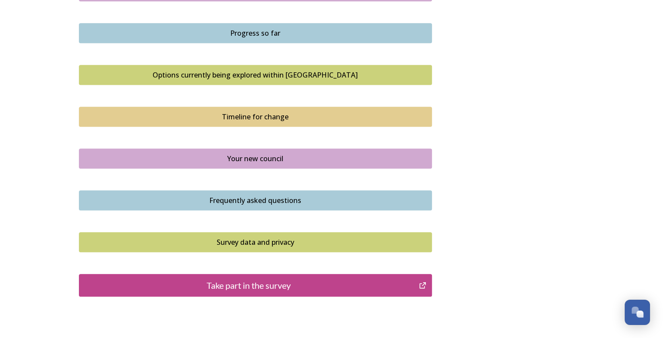
scroll to position [598, 0]
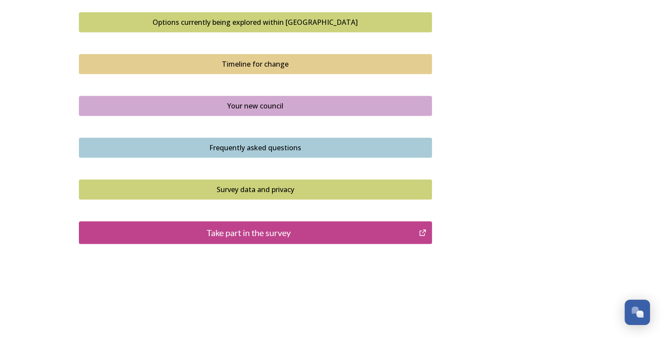
click at [259, 229] on div "Take part in the survey" at bounding box center [249, 232] width 331 height 13
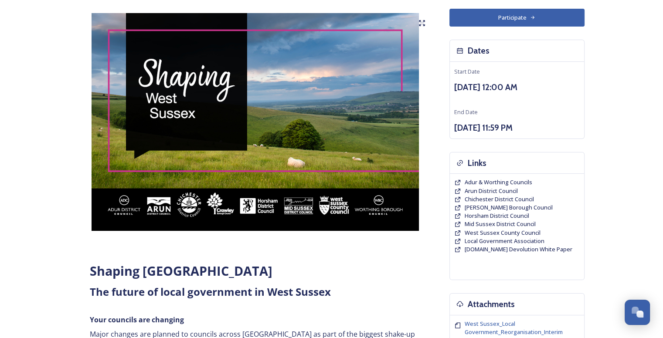
scroll to position [0, 0]
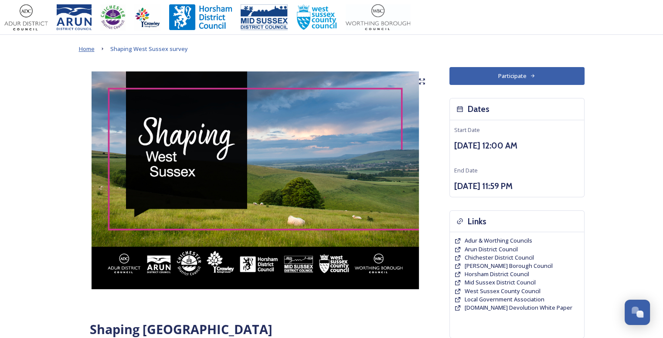
click at [83, 51] on span "Home" at bounding box center [87, 49] width 16 height 8
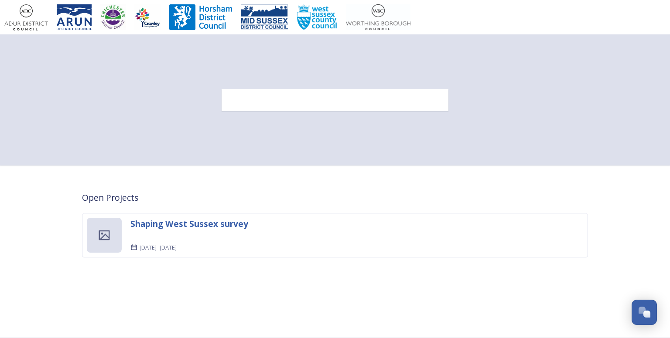
click at [247, 106] on div at bounding box center [334, 100] width 227 height 22
click at [260, 95] on div at bounding box center [334, 100] width 227 height 22
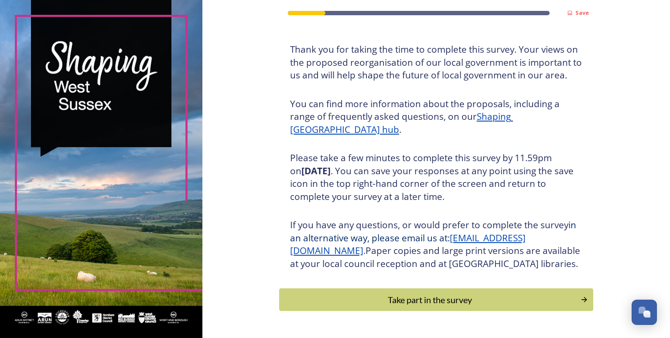
scroll to position [80, 0]
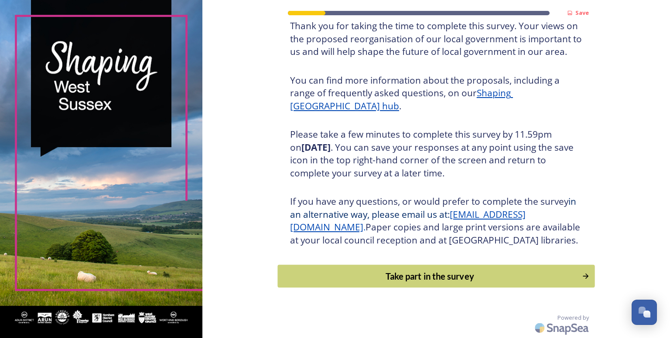
click at [401, 273] on div "Take part in the survey" at bounding box center [429, 276] width 295 height 13
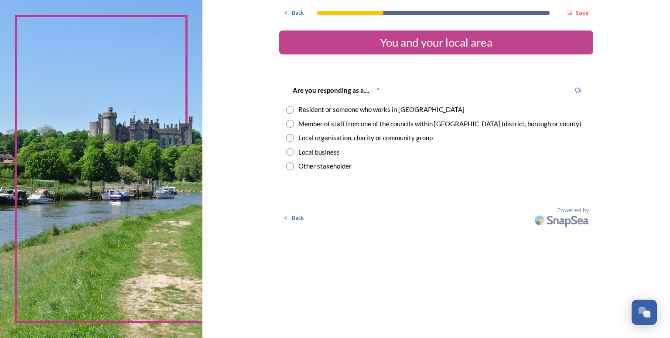
click at [290, 109] on input "radio" at bounding box center [290, 110] width 8 height 8
radio input "true"
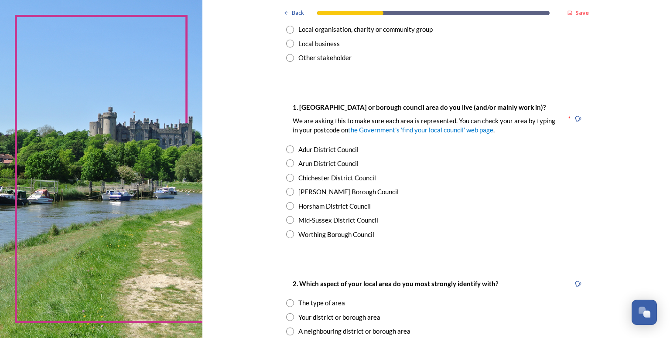
scroll to position [152, 0]
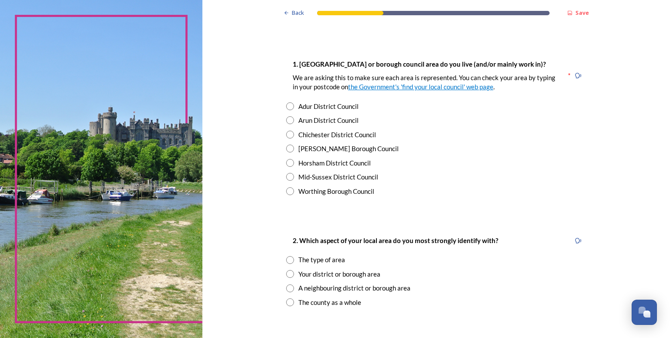
click at [286, 162] on input "radio" at bounding box center [290, 163] width 8 height 8
radio input "true"
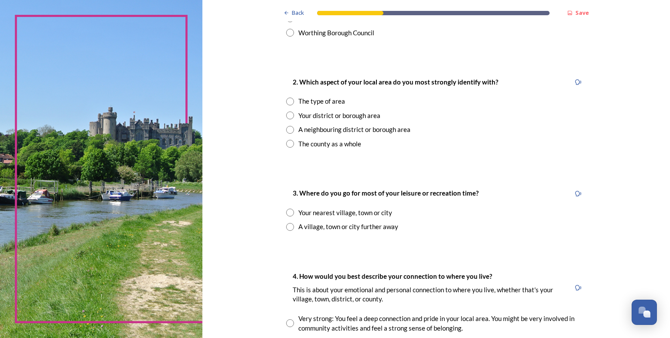
scroll to position [312, 0]
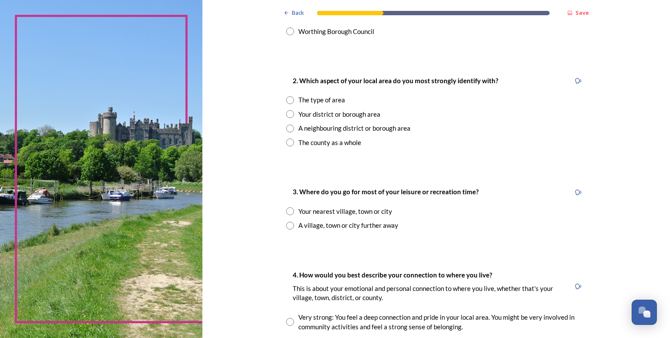
click at [286, 143] on input "radio" at bounding box center [290, 143] width 8 height 8
radio input "true"
click at [288, 228] on input "radio" at bounding box center [290, 226] width 8 height 8
radio input "true"
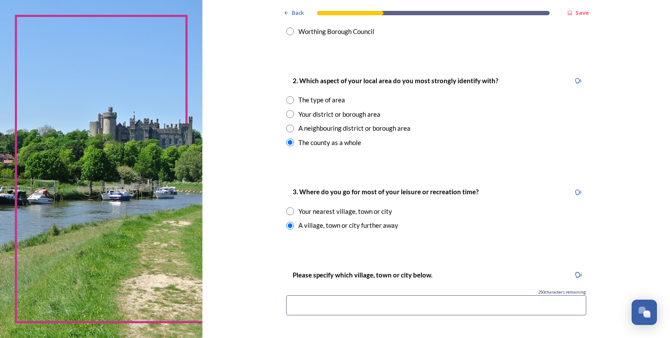
click at [282, 210] on div "3. Where do you go for most of your leisure or recreation time? Your nearest vi…" at bounding box center [436, 208] width 314 height 61
click at [286, 211] on input "radio" at bounding box center [290, 212] width 8 height 8
radio input "true"
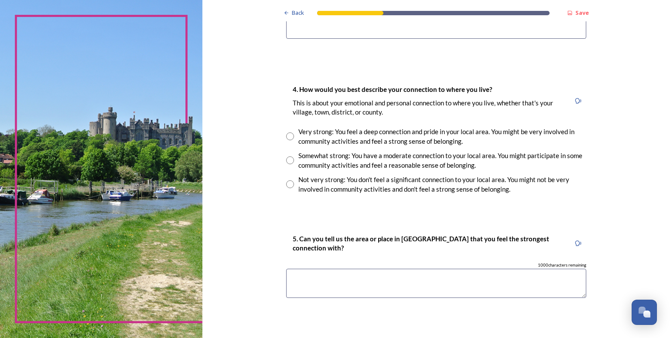
scroll to position [592, 0]
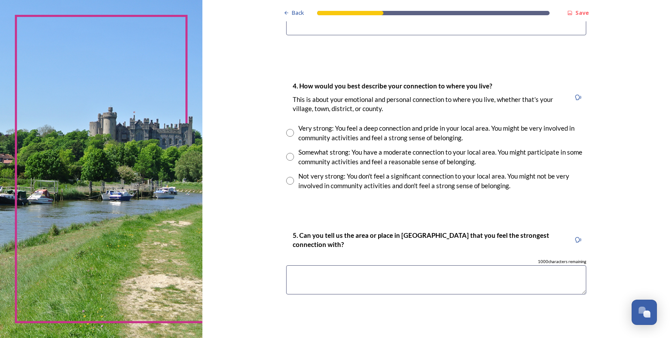
click at [286, 178] on input "radio" at bounding box center [290, 181] width 8 height 8
radio input "true"
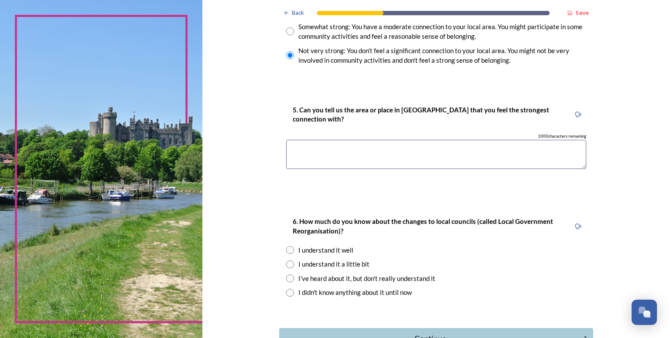
scroll to position [779, 0]
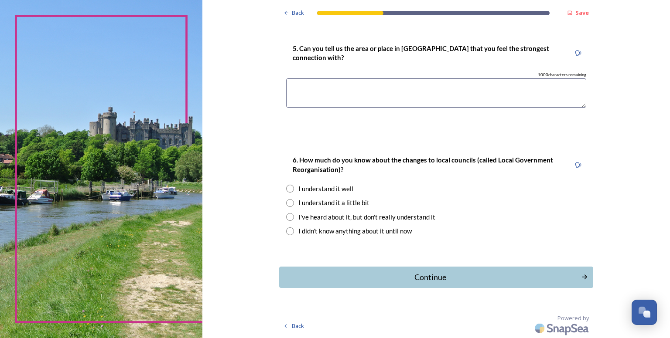
click at [286, 229] on input "radio" at bounding box center [290, 232] width 8 height 8
radio input "true"
click at [319, 269] on button "Continue" at bounding box center [435, 277] width 317 height 21
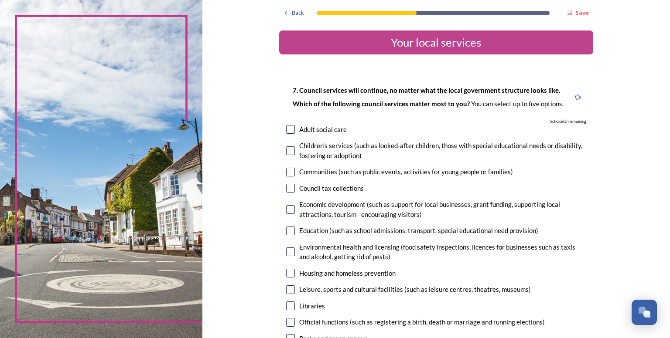
click at [286, 128] on input "checkbox" at bounding box center [290, 129] width 9 height 9
checkbox input "true"
click at [286, 187] on input "checkbox" at bounding box center [290, 188] width 9 height 9
checkbox input "true"
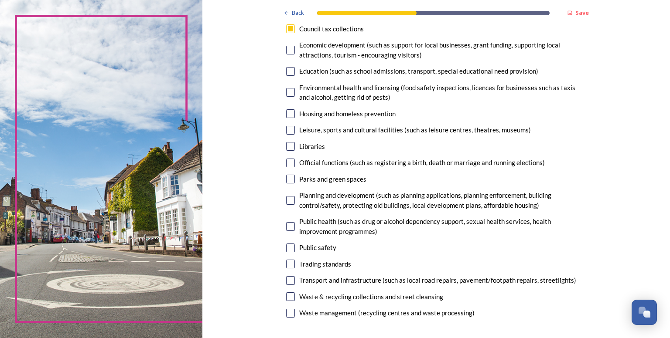
scroll to position [162, 0]
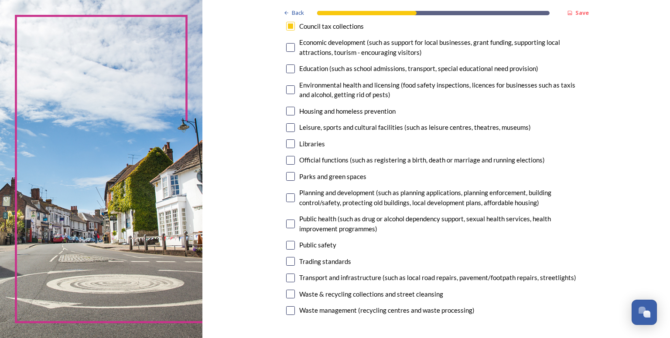
click at [286, 279] on input "checkbox" at bounding box center [290, 278] width 9 height 9
checkbox input "true"
click at [287, 199] on input "checkbox" at bounding box center [290, 198] width 9 height 9
checkbox input "true"
click at [289, 178] on input "checkbox" at bounding box center [290, 176] width 9 height 9
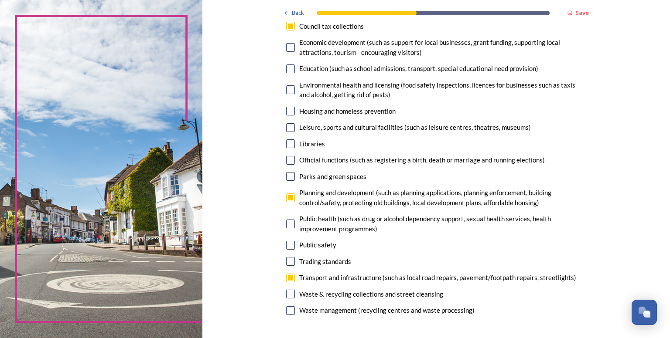
checkbox input "true"
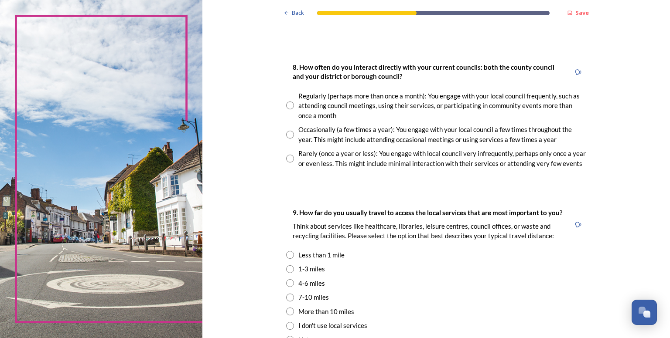
scroll to position [460, 0]
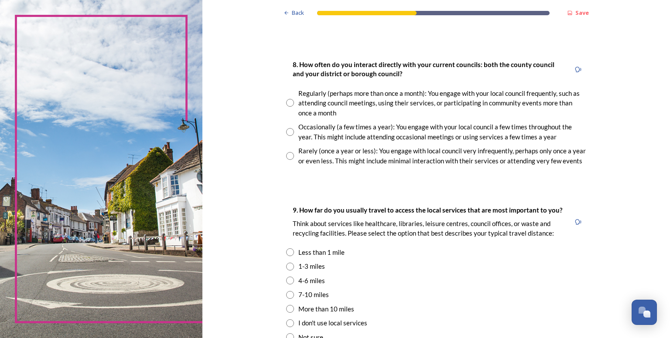
click at [286, 157] on input "radio" at bounding box center [290, 156] width 8 height 8
radio input "true"
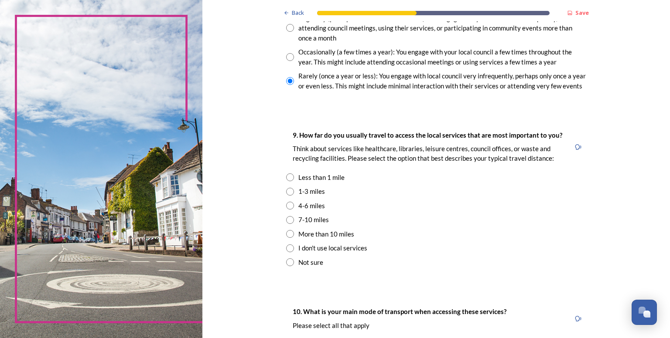
scroll to position [544, 0]
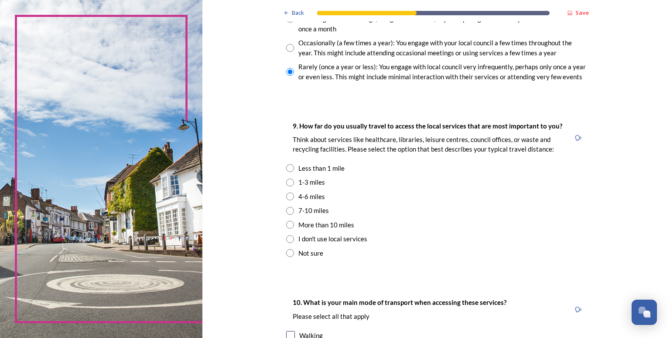
click at [288, 212] on input "radio" at bounding box center [290, 211] width 8 height 8
radio input "true"
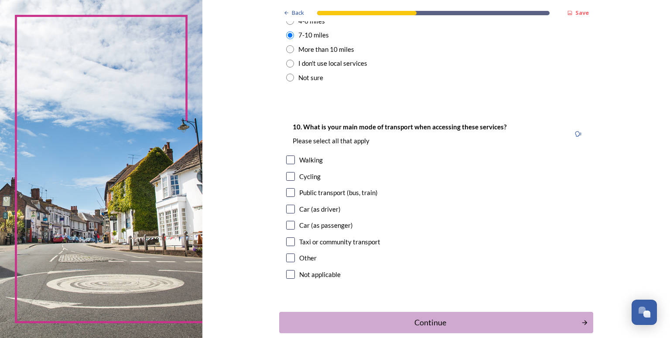
scroll to position [766, 0]
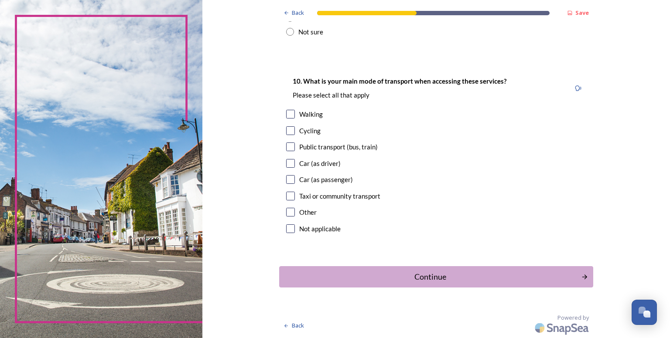
click at [286, 164] on input "checkbox" at bounding box center [290, 163] width 9 height 9
checkbox input "true"
click at [370, 277] on div "Continue" at bounding box center [429, 277] width 295 height 12
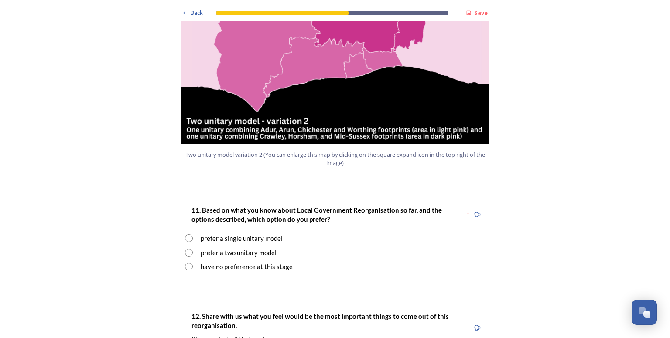
scroll to position [1076, 0]
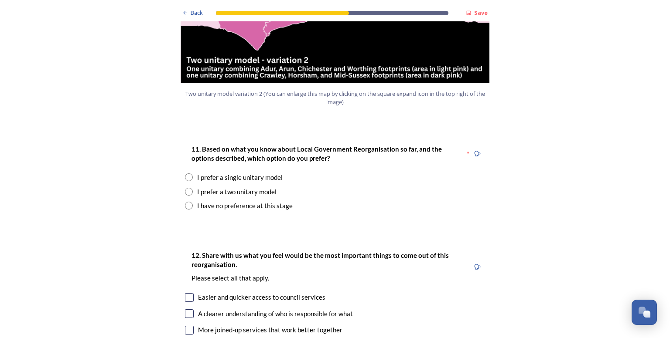
click at [187, 202] on input "radio" at bounding box center [189, 206] width 8 height 8
radio input "true"
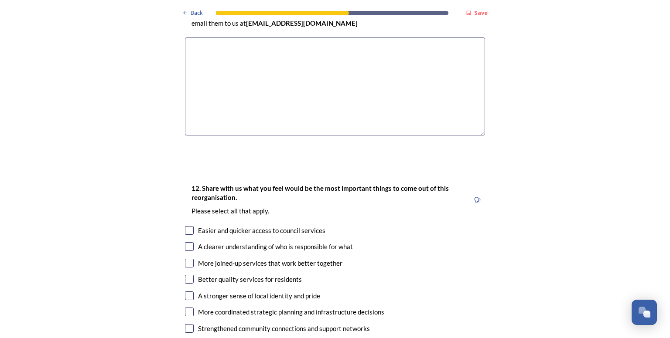
scroll to position [1400, 0]
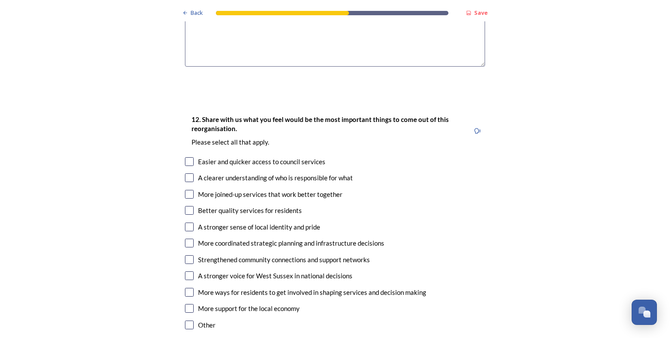
click at [186, 206] on input "checkbox" at bounding box center [189, 210] width 9 height 9
checkbox input "true"
click at [185, 288] on input "checkbox" at bounding box center [189, 292] width 9 height 9
checkbox input "true"
click at [185, 190] on input "checkbox" at bounding box center [189, 194] width 9 height 9
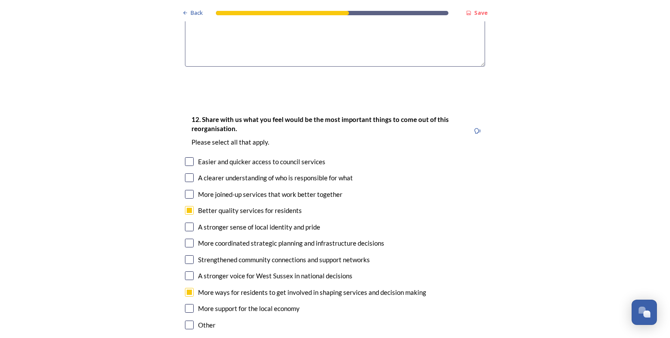
checkbox input "true"
click at [185, 174] on input "checkbox" at bounding box center [189, 178] width 9 height 9
checkbox input "true"
click at [185, 272] on input "checkbox" at bounding box center [189, 276] width 9 height 9
checkbox input "true"
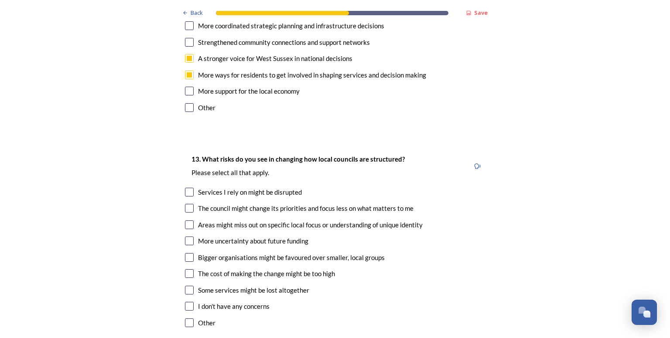
scroll to position [1677, 0]
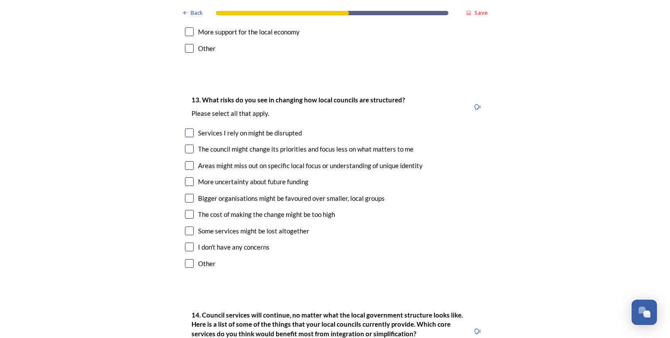
click at [186, 145] on input "checkbox" at bounding box center [189, 149] width 9 height 9
checkbox input "true"
click at [185, 177] on input "checkbox" at bounding box center [189, 181] width 9 height 9
checkbox input "true"
click at [185, 194] on input "checkbox" at bounding box center [189, 198] width 9 height 9
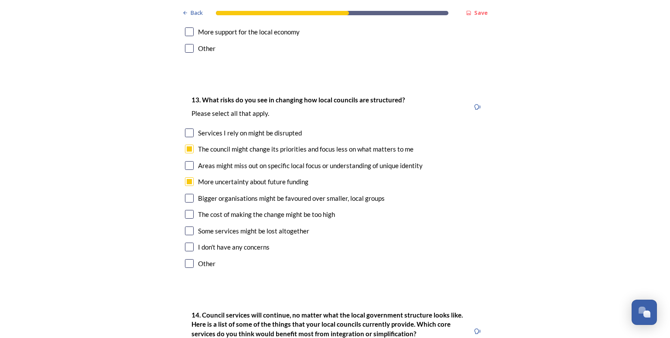
checkbox input "true"
click at [186, 227] on input "checkbox" at bounding box center [189, 231] width 9 height 9
checkbox input "true"
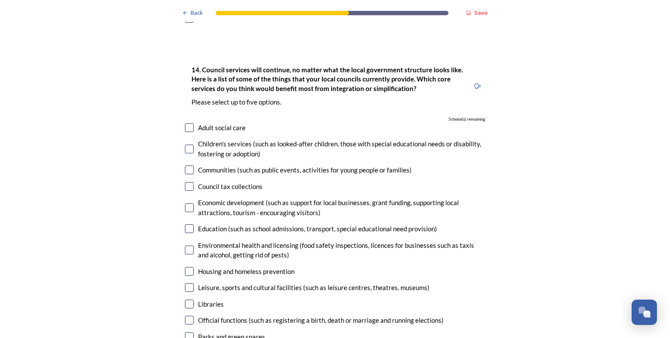
scroll to position [1916, 0]
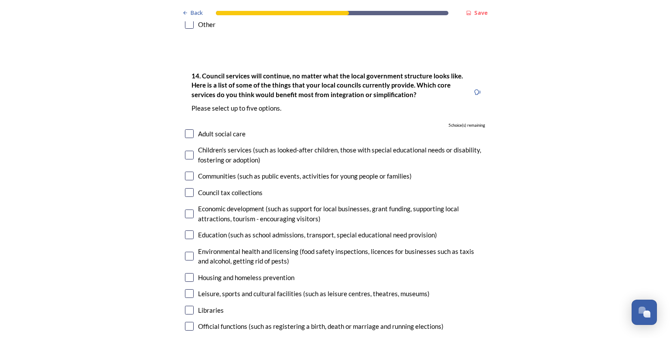
click at [185, 129] on input "checkbox" at bounding box center [189, 133] width 9 height 9
checkbox input "true"
click at [186, 151] on input "checkbox" at bounding box center [189, 155] width 9 height 9
checkbox input "true"
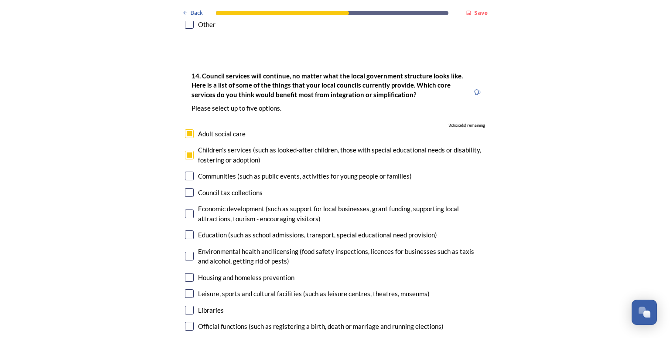
checkbox input "true"
click at [185, 338] on input "checkbox" at bounding box center [189, 343] width 9 height 9
checkbox input "true"
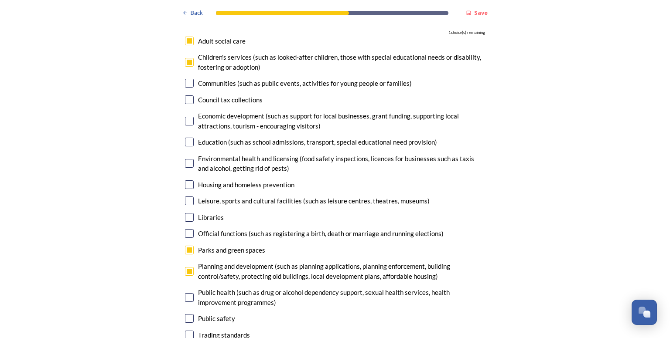
scroll to position [2075, 0]
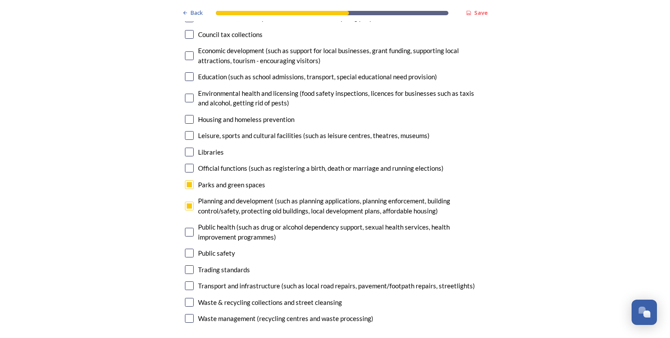
click at [185, 282] on input "checkbox" at bounding box center [189, 286] width 9 height 9
checkbox input "true"
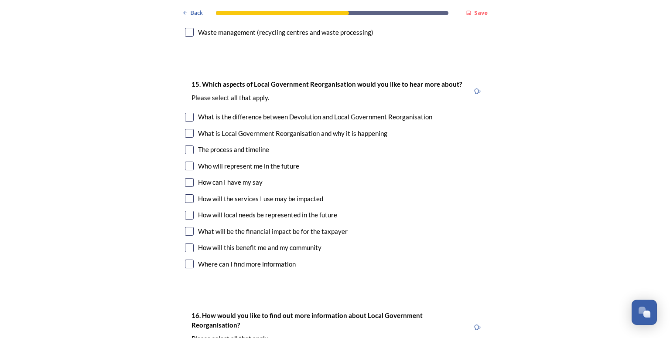
scroll to position [2370, 0]
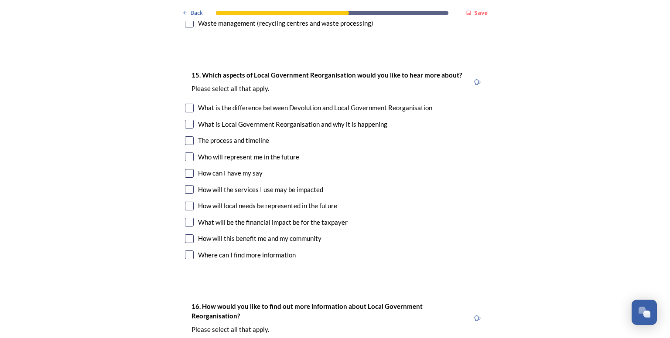
click at [185, 104] on input "checkbox" at bounding box center [189, 108] width 9 height 9
checkbox input "true"
click at [188, 202] on input "checkbox" at bounding box center [189, 206] width 9 height 9
checkbox input "true"
click at [185, 218] on input "checkbox" at bounding box center [189, 222] width 9 height 9
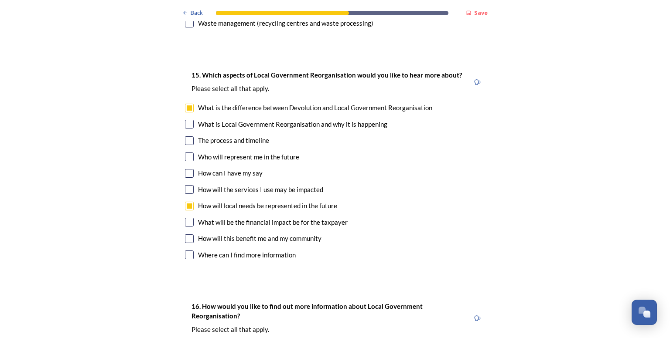
checkbox input "true"
click at [186, 235] on input "checkbox" at bounding box center [189, 239] width 9 height 9
checkbox input "true"
click at [187, 169] on input "checkbox" at bounding box center [189, 173] width 9 height 9
checkbox input "true"
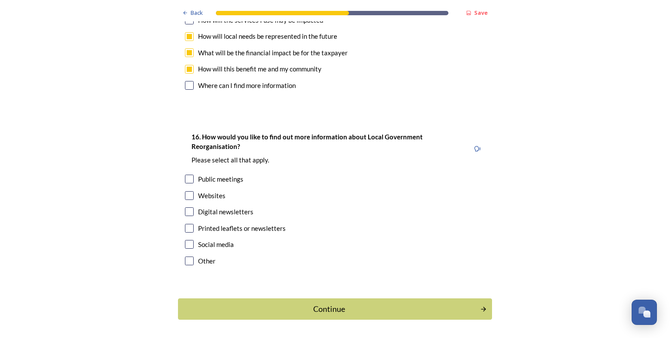
scroll to position [2546, 0]
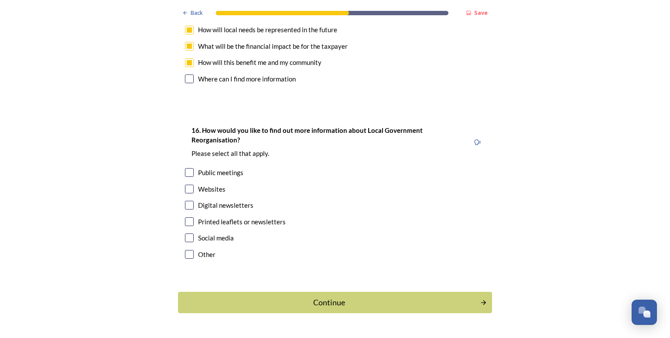
click at [185, 185] on input "checkbox" at bounding box center [189, 189] width 9 height 9
checkbox input "true"
click at [234, 297] on div "Continue" at bounding box center [328, 303] width 295 height 12
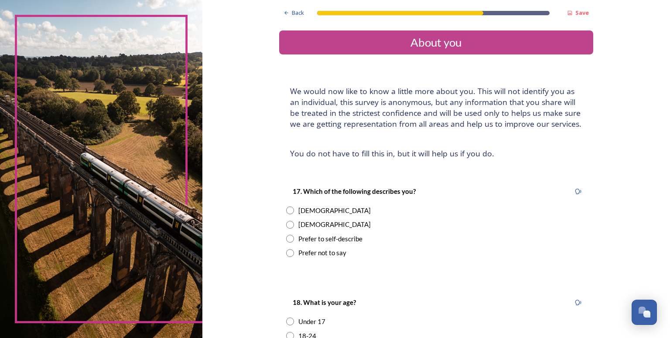
click at [286, 222] on input "radio" at bounding box center [290, 225] width 8 height 8
radio input "true"
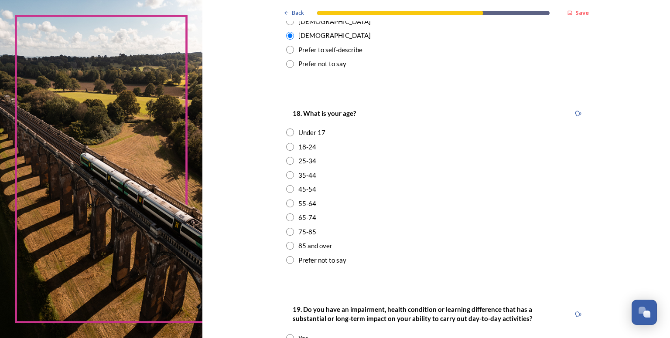
scroll to position [209, 0]
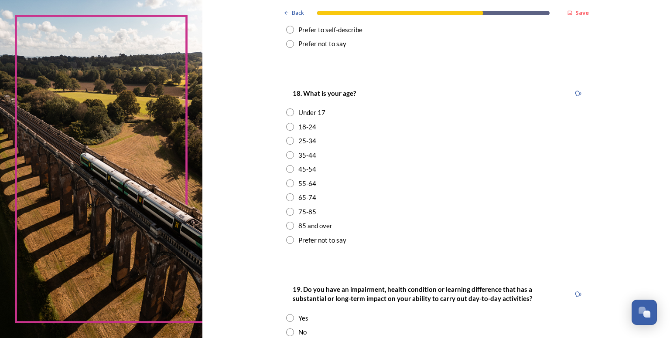
click at [286, 184] on input "radio" at bounding box center [290, 184] width 8 height 8
radio input "true"
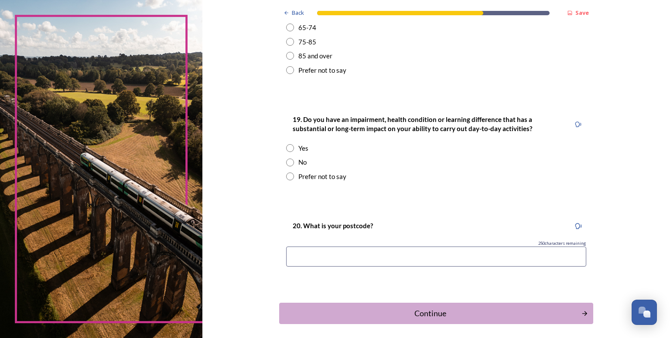
scroll to position [380, 0]
click at [288, 145] on input "radio" at bounding box center [290, 147] width 8 height 8
radio input "true"
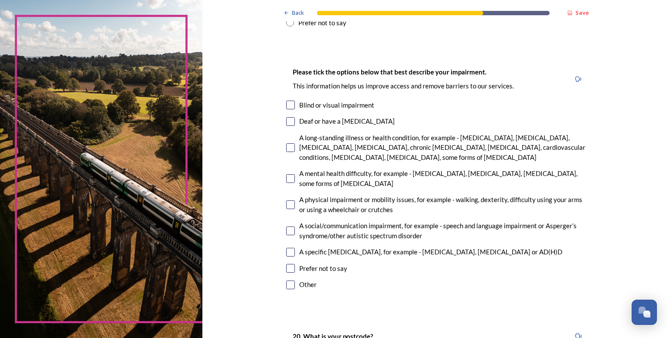
scroll to position [553, 0]
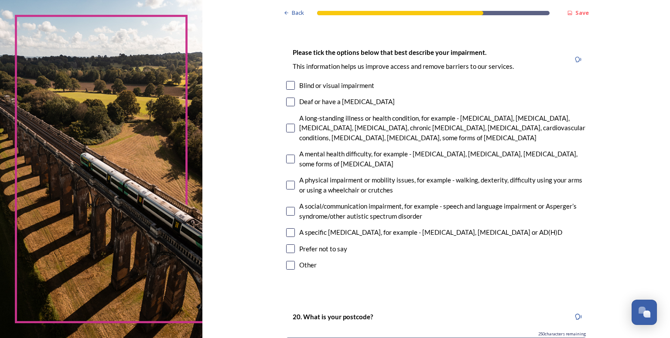
click at [287, 128] on input "checkbox" at bounding box center [290, 128] width 9 height 9
checkbox input "true"
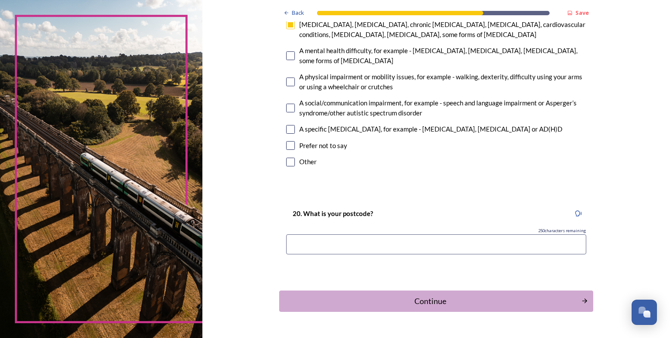
scroll to position [658, 0]
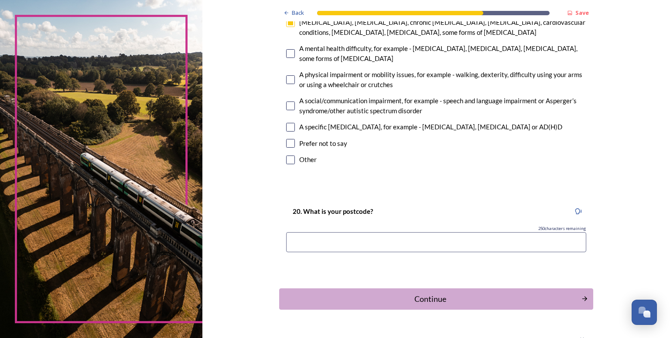
click at [394, 238] on input at bounding box center [436, 242] width 300 height 20
type input "rh20"
click at [410, 300] on div "Continue" at bounding box center [429, 299] width 295 height 12
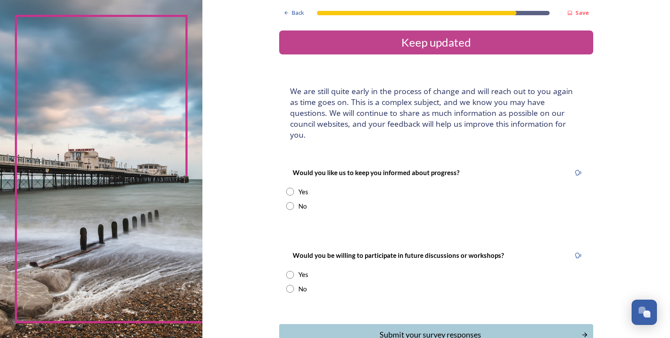
click at [286, 202] on input "radio" at bounding box center [290, 206] width 8 height 8
radio input "true"
click at [288, 285] on input "radio" at bounding box center [290, 289] width 8 height 8
radio input "true"
click at [307, 329] on div "Submit your survey responses" at bounding box center [429, 335] width 295 height 12
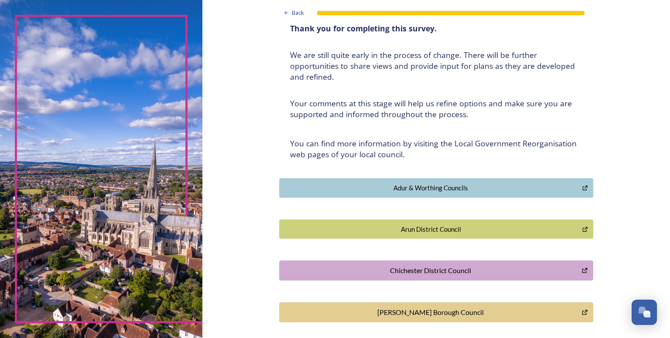
scroll to position [97, 0]
